Goal: Task Accomplishment & Management: Manage account settings

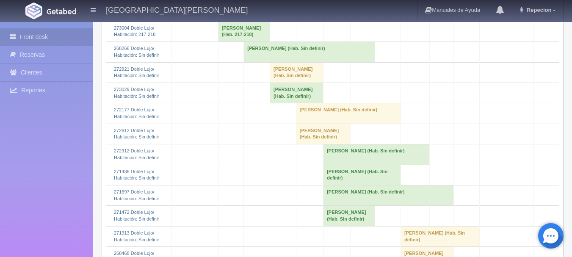
scroll to position [635, 0]
click at [338, 63] on td "[PERSON_NAME] (Hab. Sin definir)" at bounding box center [309, 53] width 131 height 20
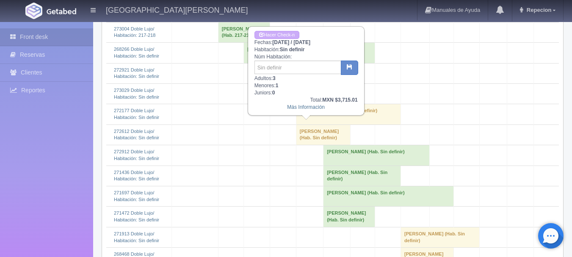
click at [337, 63] on td "[PERSON_NAME] (Hab. Sin definir)" at bounding box center [309, 53] width 131 height 20
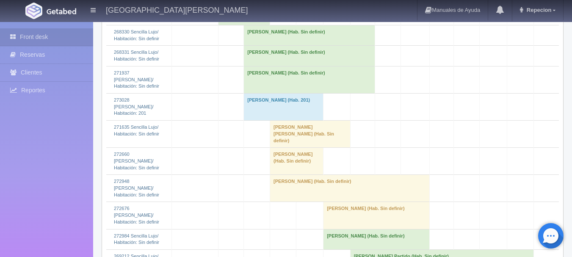
scroll to position [1610, 0]
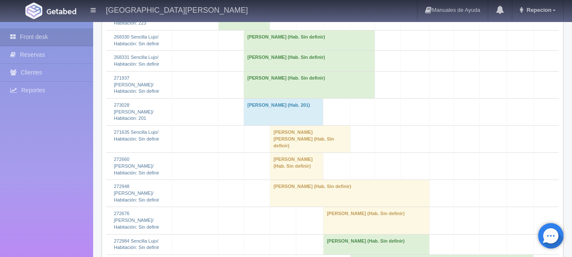
click at [355, 51] on td "[PERSON_NAME] (Hab. Sin definir)" at bounding box center [309, 41] width 131 height 20
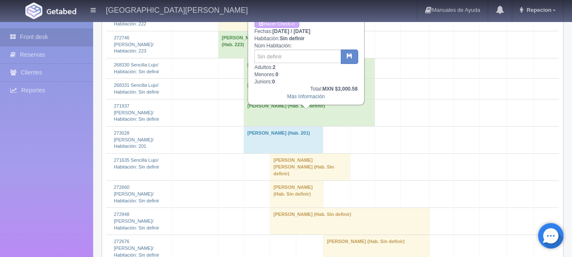
scroll to position [1567, 0]
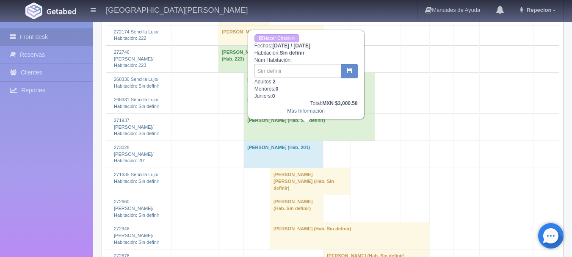
click at [352, 93] on td "[PERSON_NAME] (Hab. Sin definir)" at bounding box center [309, 83] width 131 height 20
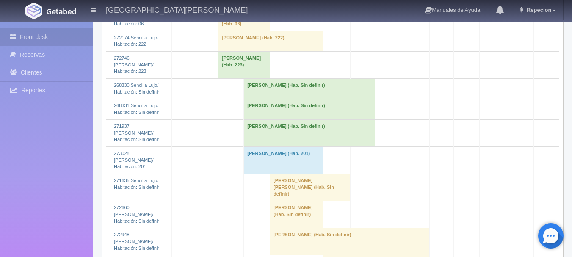
scroll to position [1652, 0]
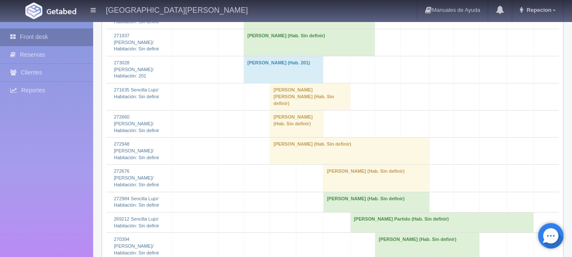
click at [33, 36] on link "Front desk" at bounding box center [46, 36] width 93 height 17
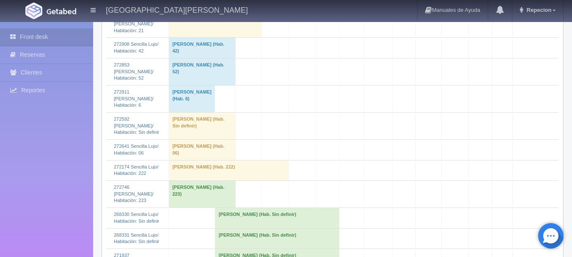
scroll to position [1356, 0]
